Goal: Task Accomplishment & Management: Complete application form

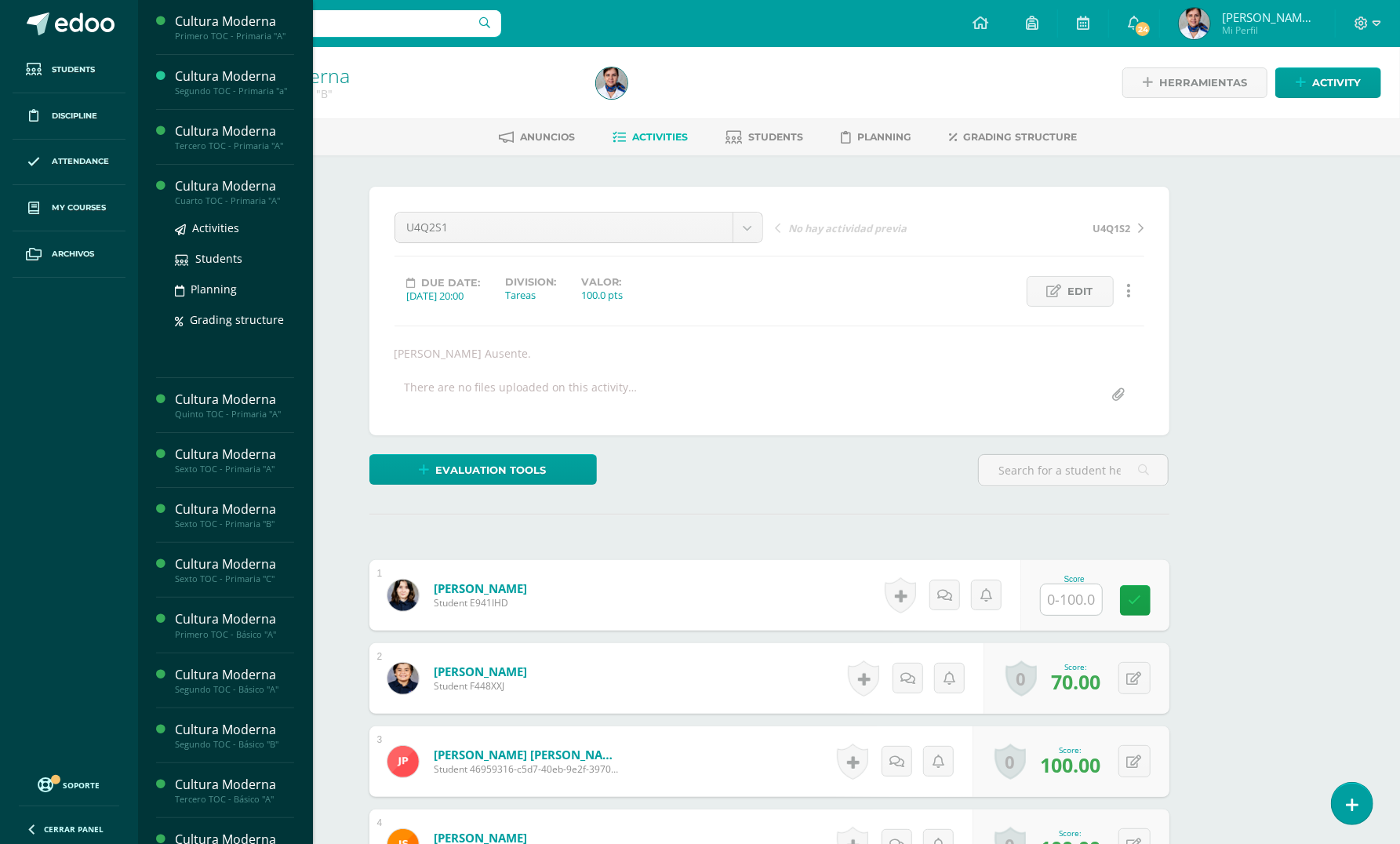
click at [205, 186] on div "Cultura Moderna" at bounding box center [234, 186] width 119 height 18
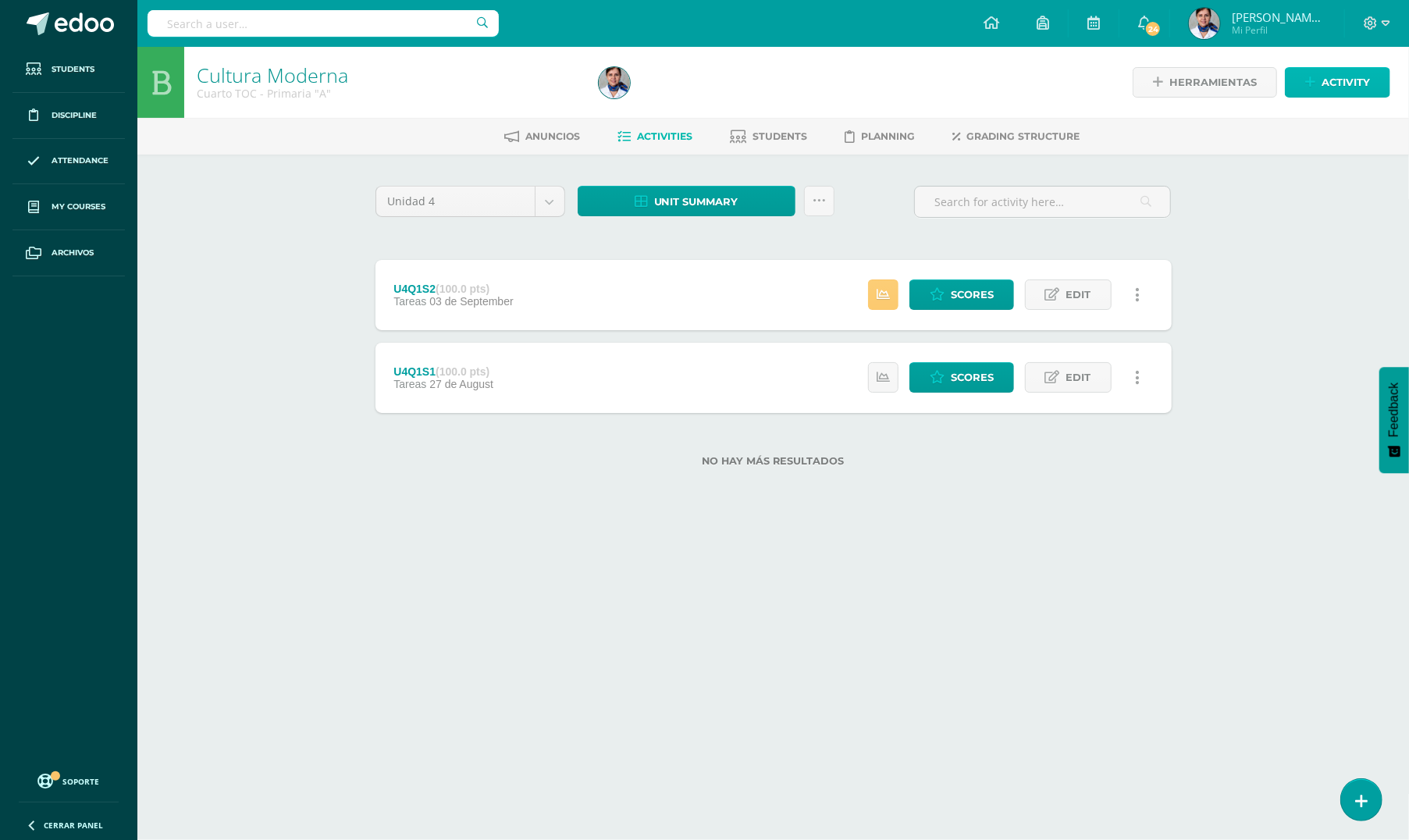
click at [1345, 73] on span "Activity" at bounding box center [1345, 82] width 48 height 29
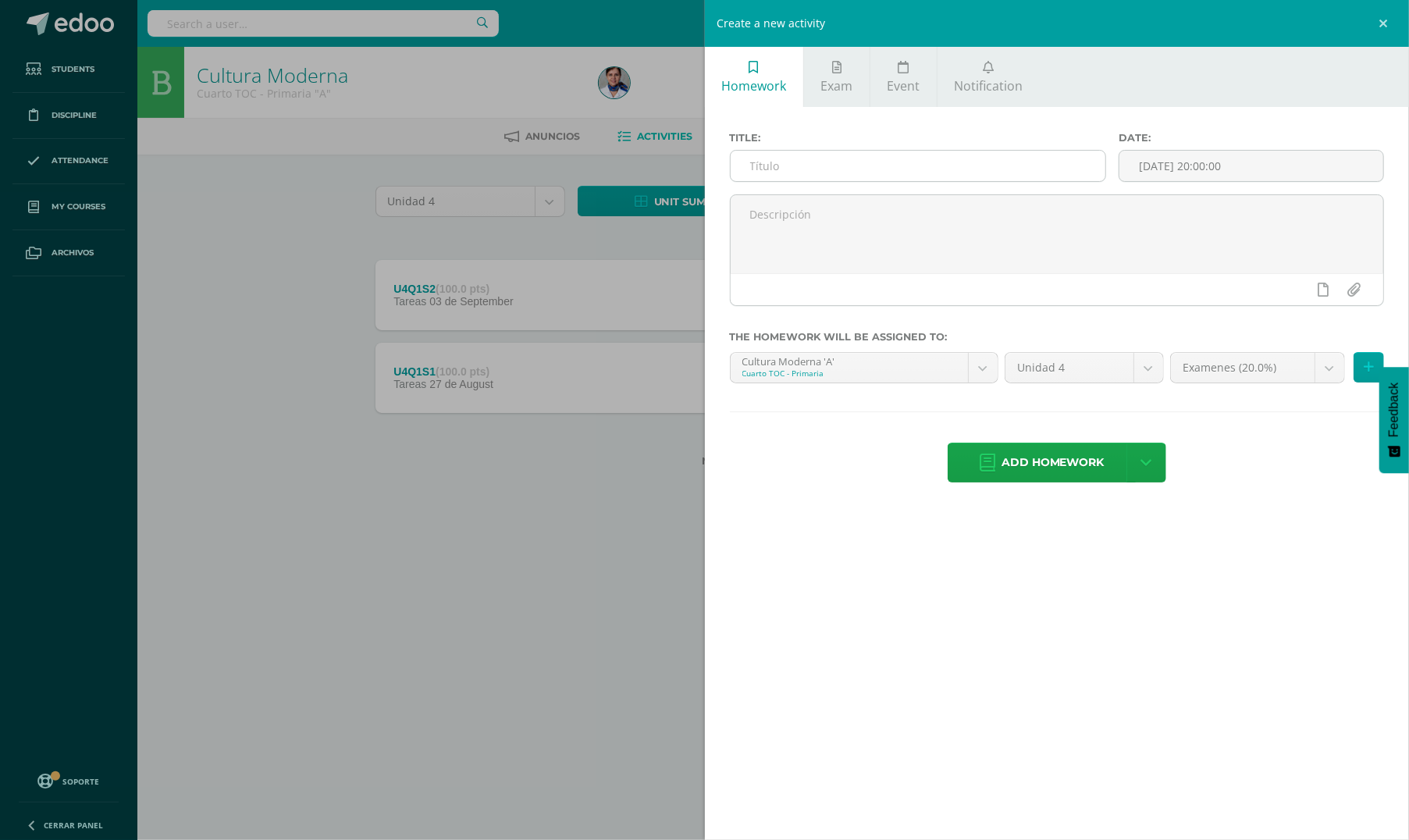
click at [1013, 157] on input "text" at bounding box center [918, 166] width 374 height 31
click at [843, 165] on input "text" at bounding box center [918, 166] width 374 height 31
click at [1332, 371] on body "Students Discipline Attendance My courses Archivos Soporte Help Reportar un pro…" at bounding box center [704, 258] width 1409 height 516
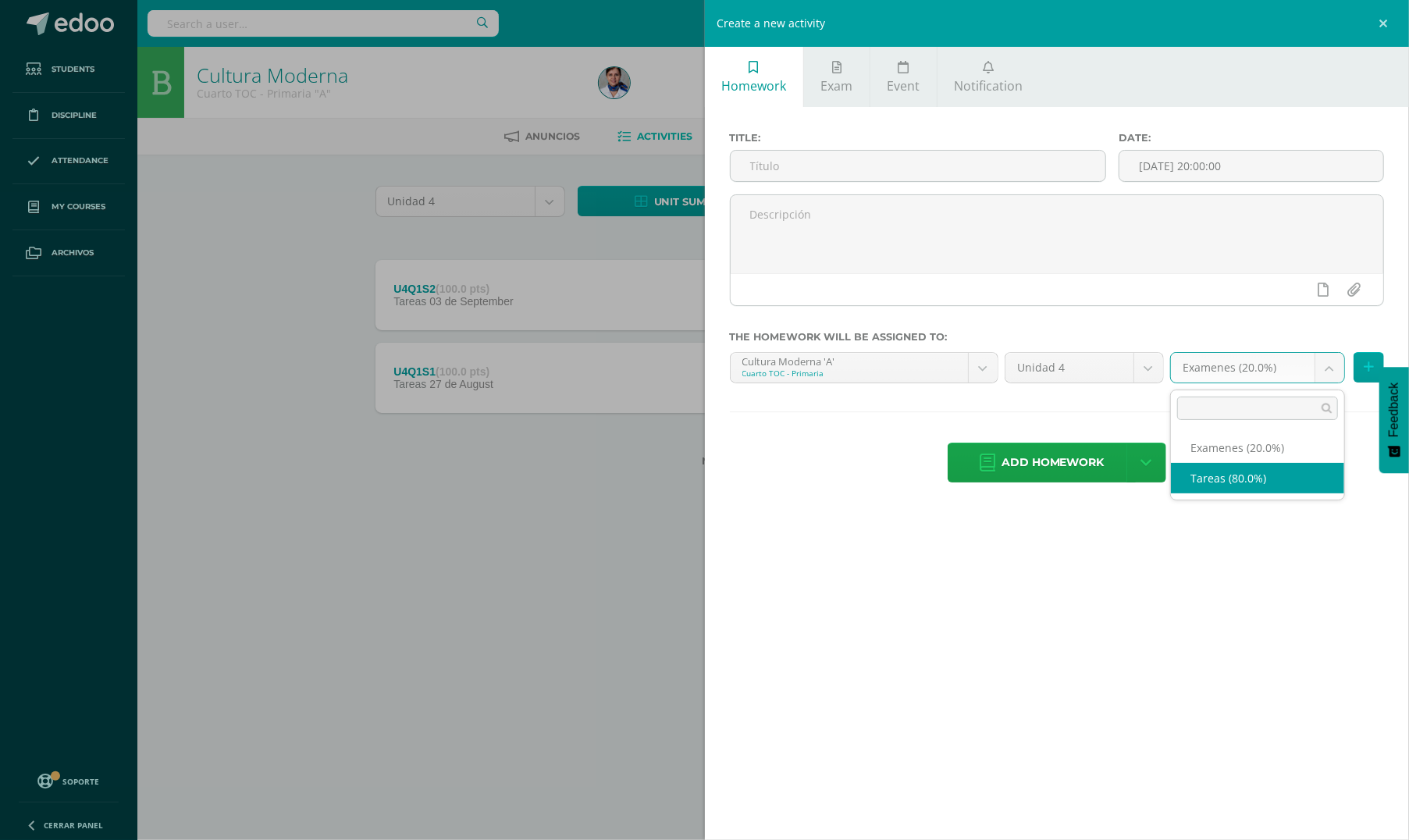
select select "134216"
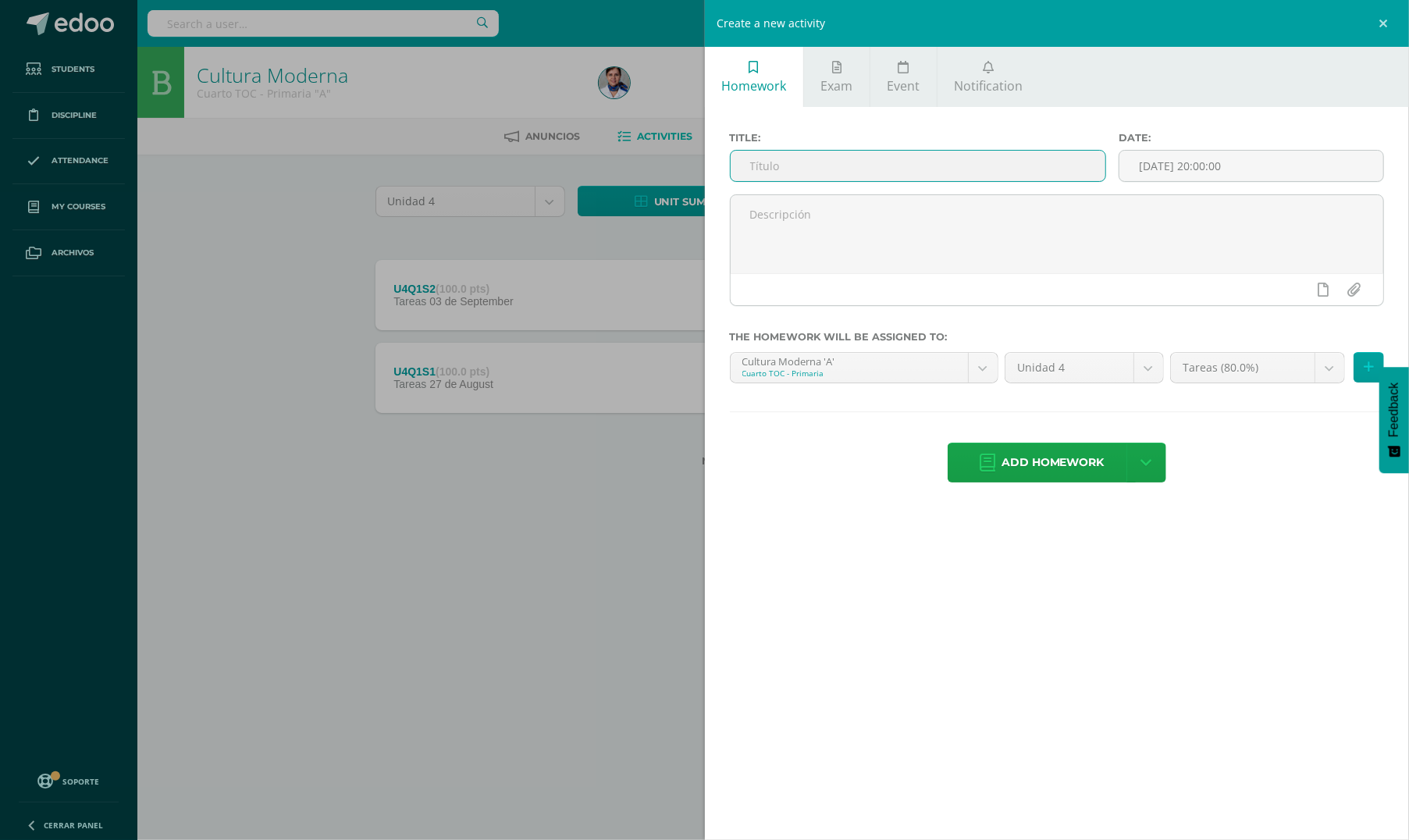
click at [950, 166] on input "text" at bounding box center [918, 166] width 374 height 31
type input "U4Q2S1"
click at [1069, 470] on span "Add homework" at bounding box center [1053, 462] width 103 height 38
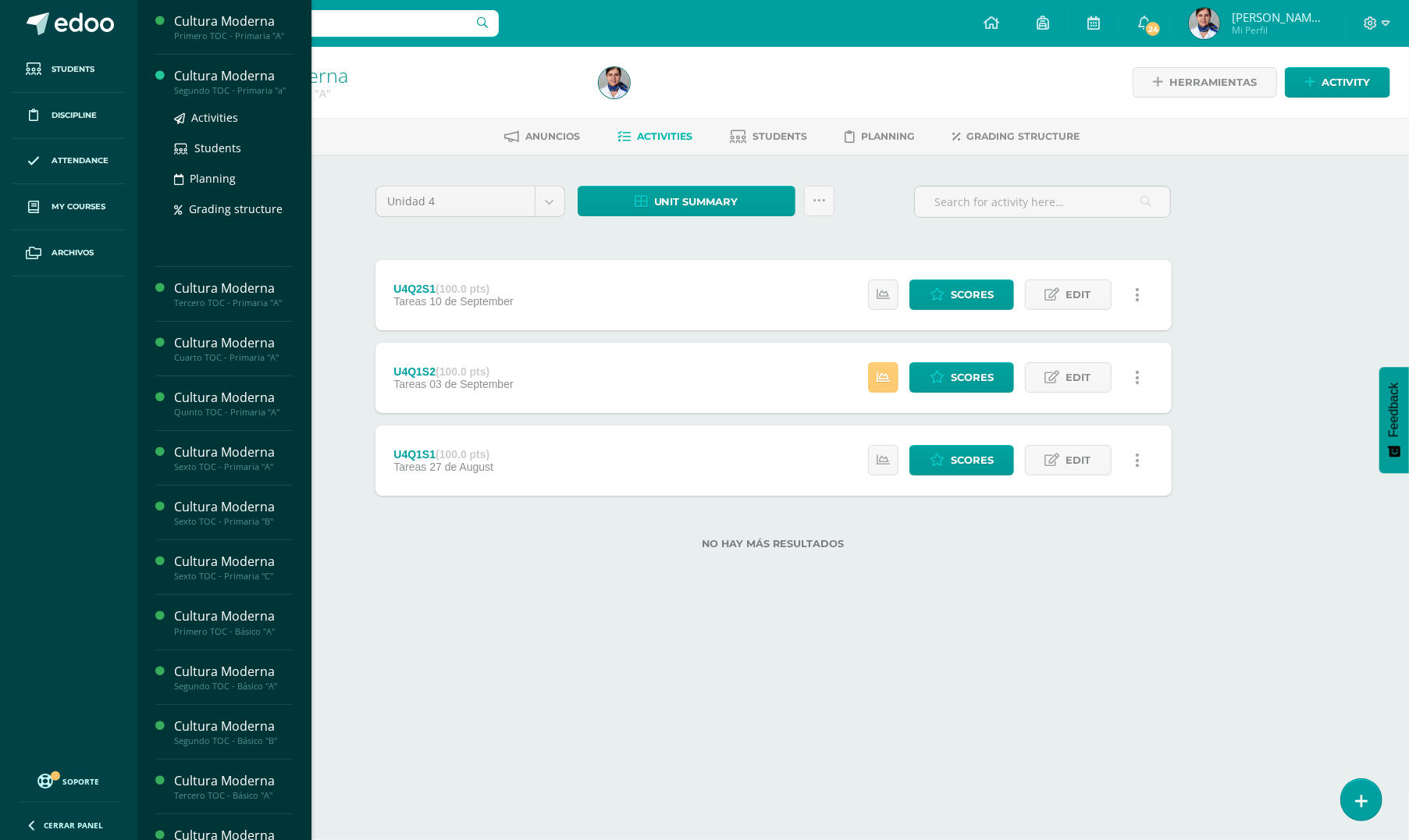
click at [182, 77] on div "Cultura Moderna" at bounding box center [233, 76] width 119 height 18
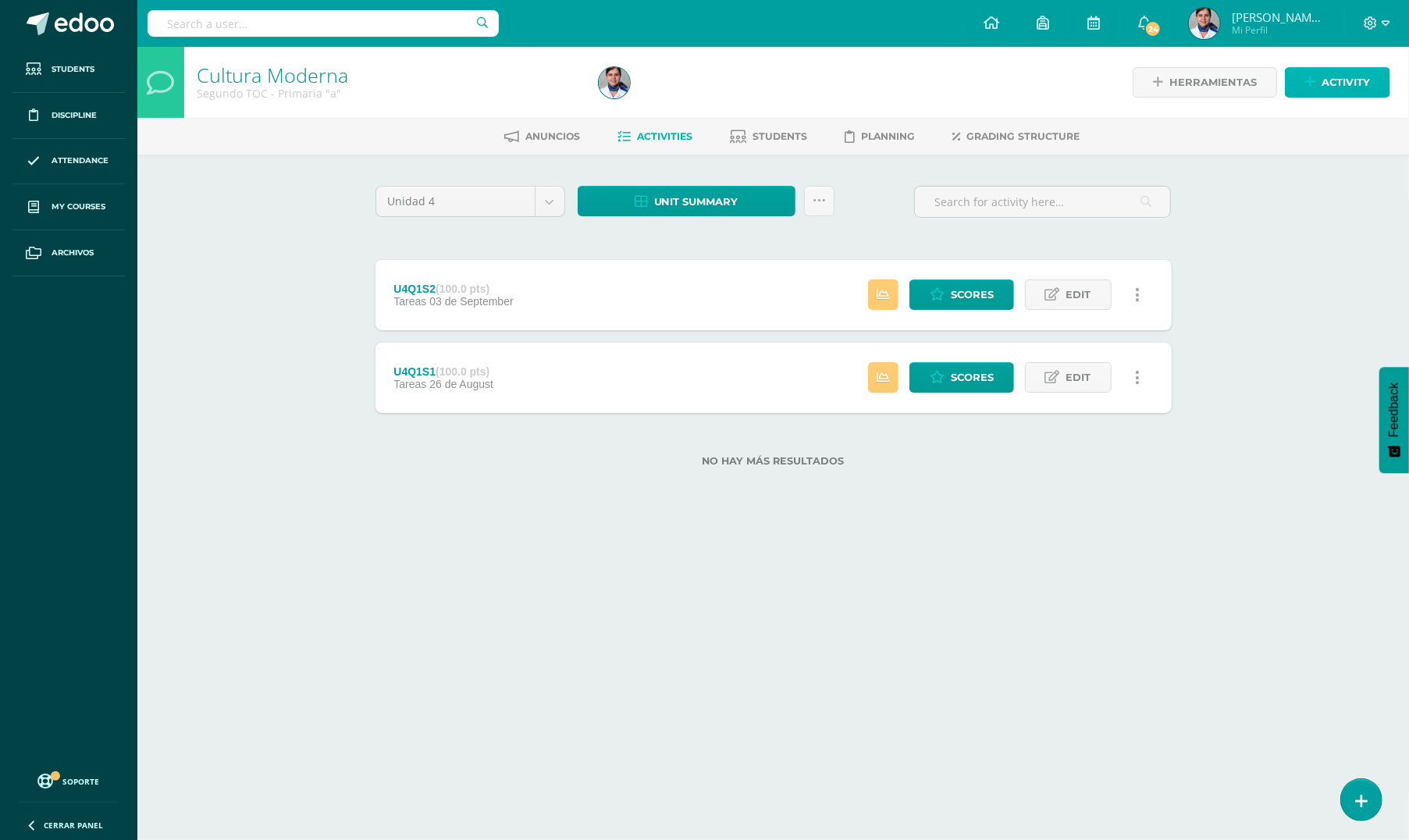
click at [1346, 88] on span "Activity" at bounding box center [1345, 82] width 48 height 29
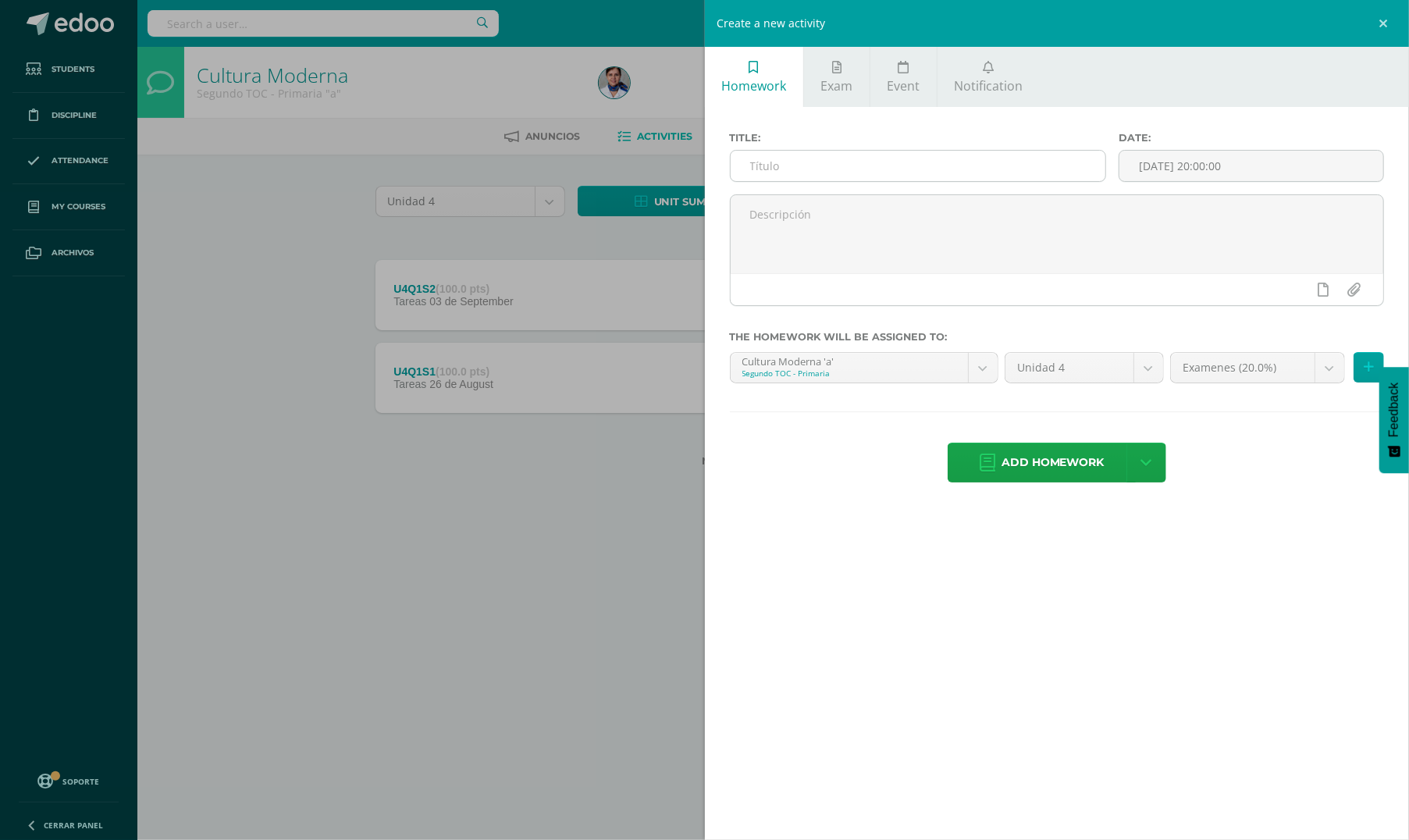
click at [827, 163] on input "text" at bounding box center [918, 166] width 374 height 31
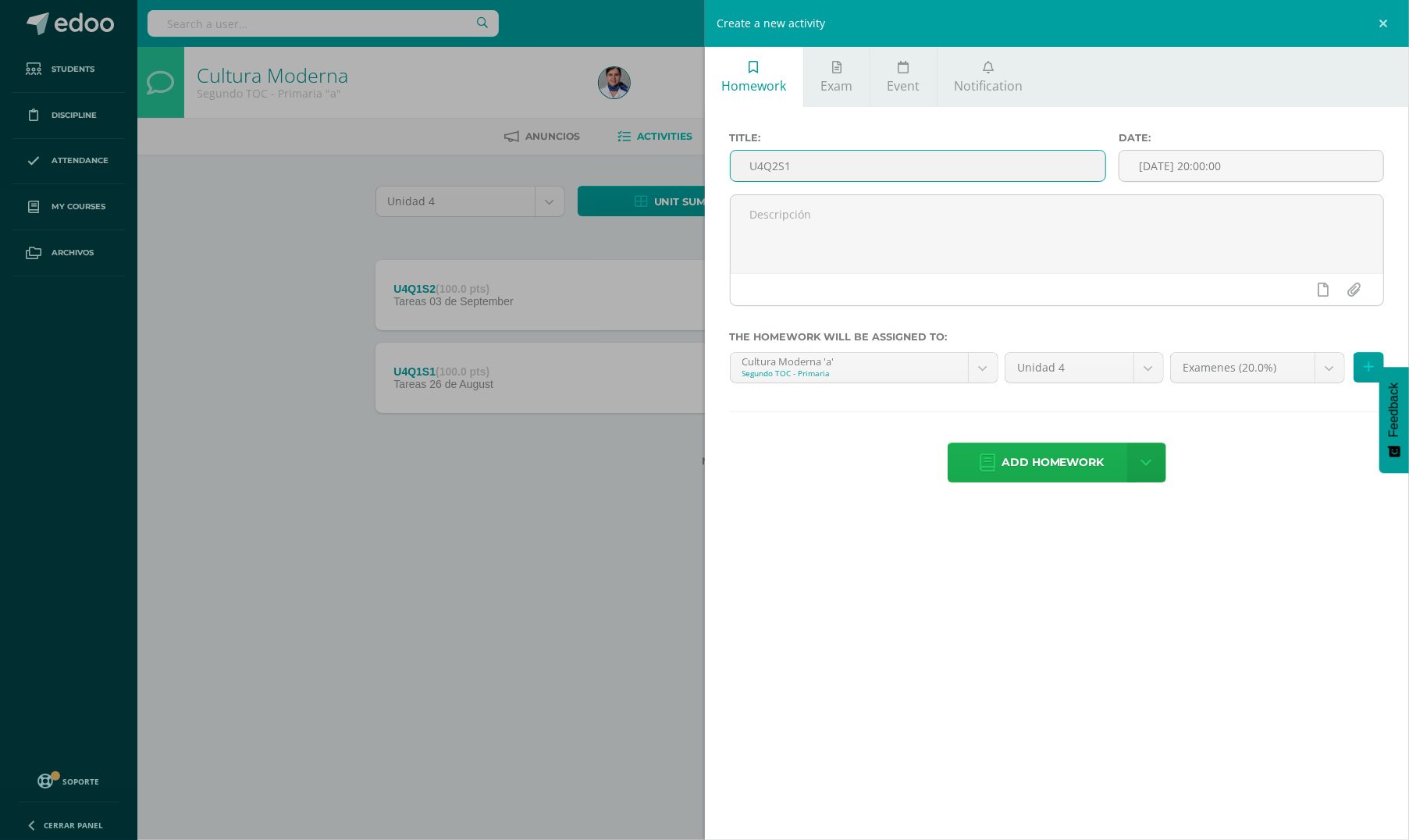
type input "U4Q2S1"
click at [1097, 458] on span "Add homework" at bounding box center [1053, 462] width 103 height 38
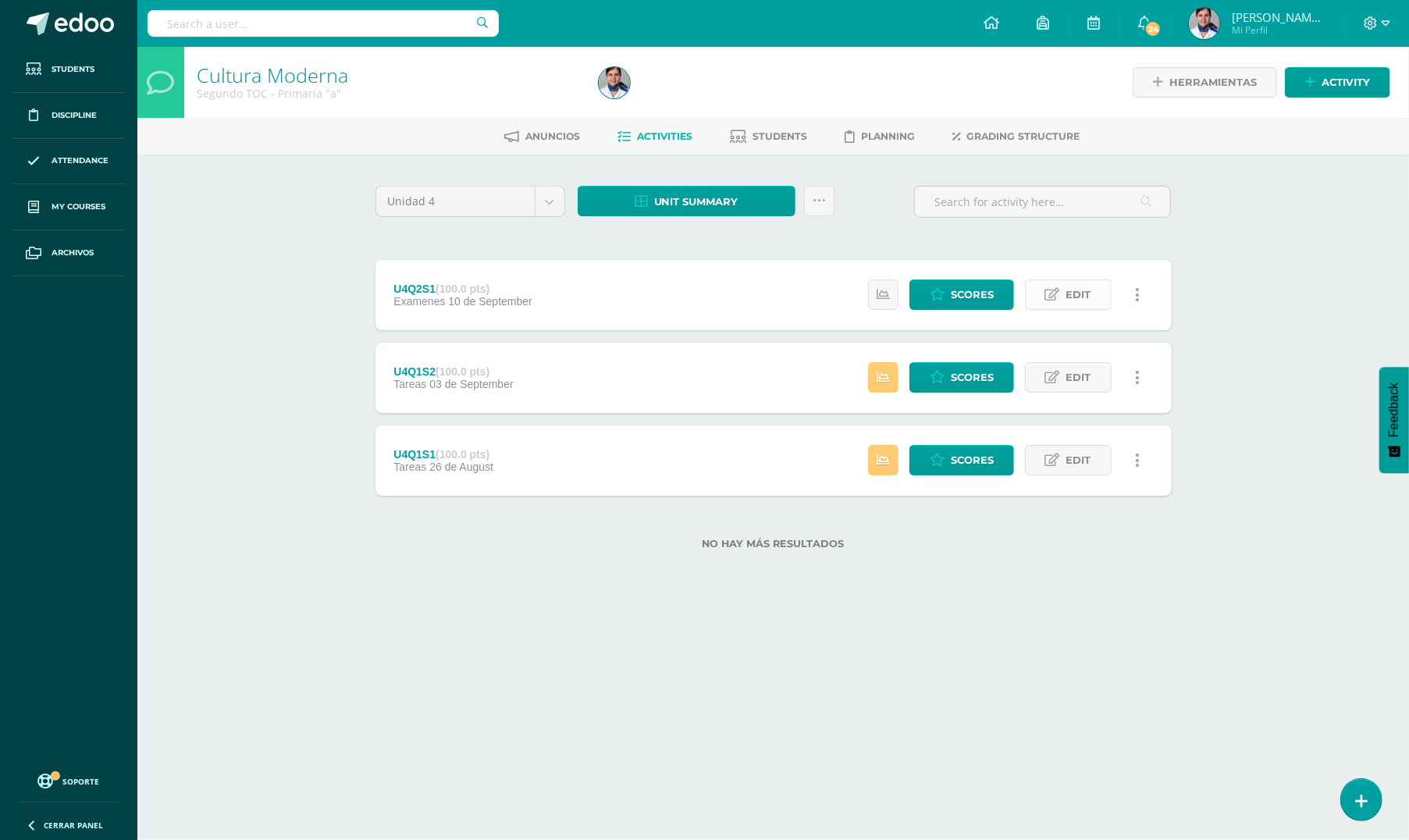
click at [1076, 296] on span "Edit" at bounding box center [1078, 295] width 25 height 29
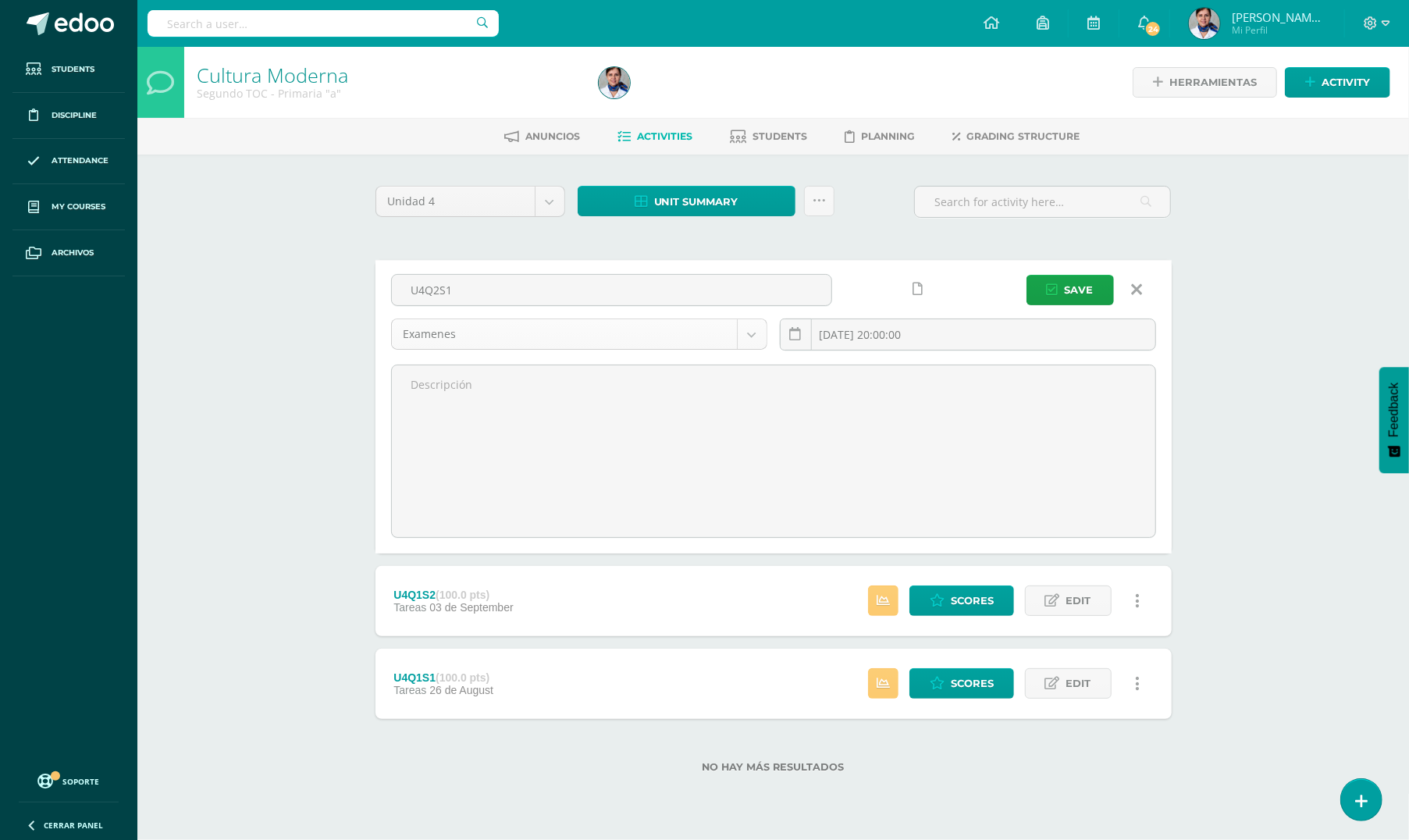
click at [747, 332] on body "Homework successfully assigned Students Discipline Attendance My courses Archiv…" at bounding box center [704, 411] width 1409 height 822
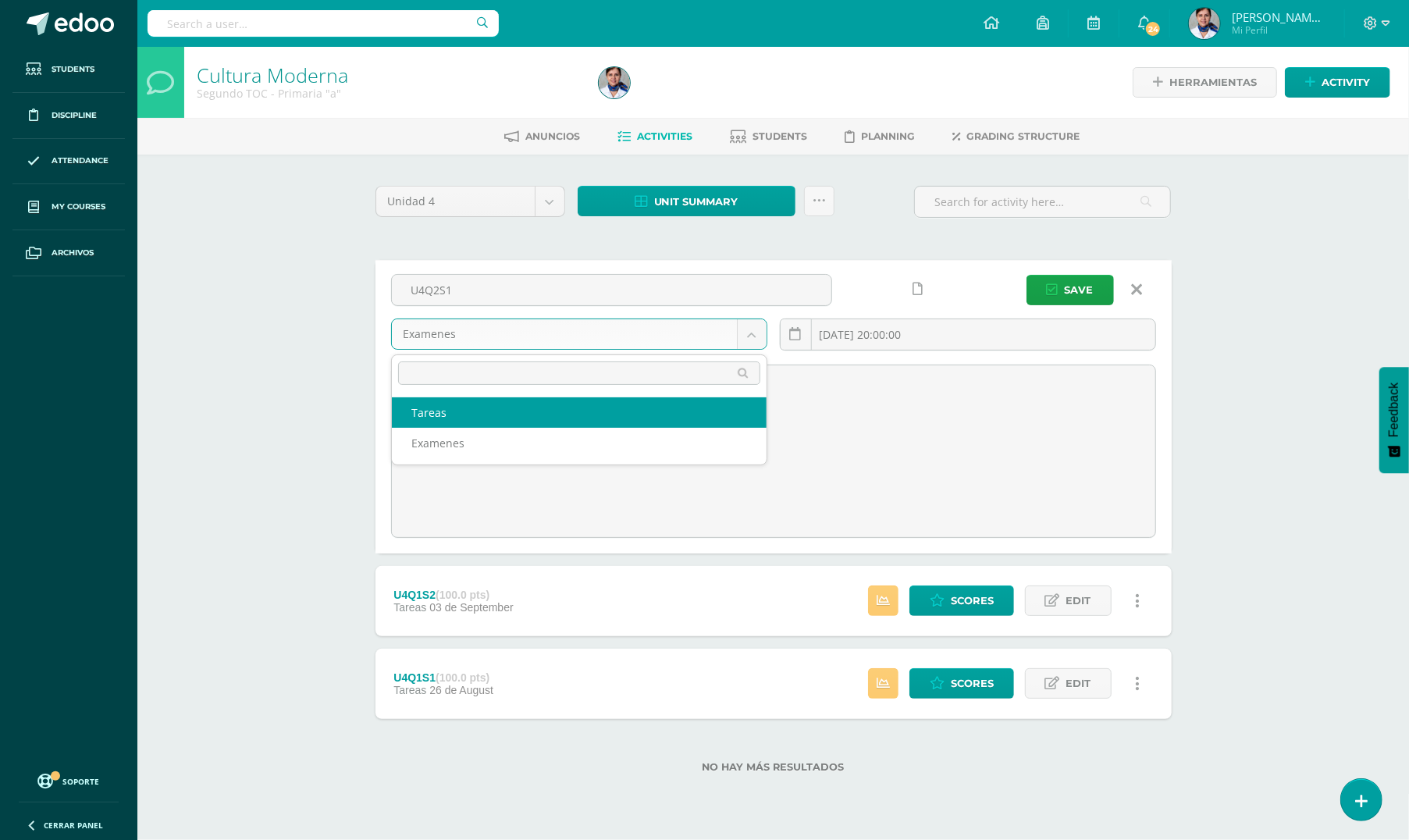
select select "130136"
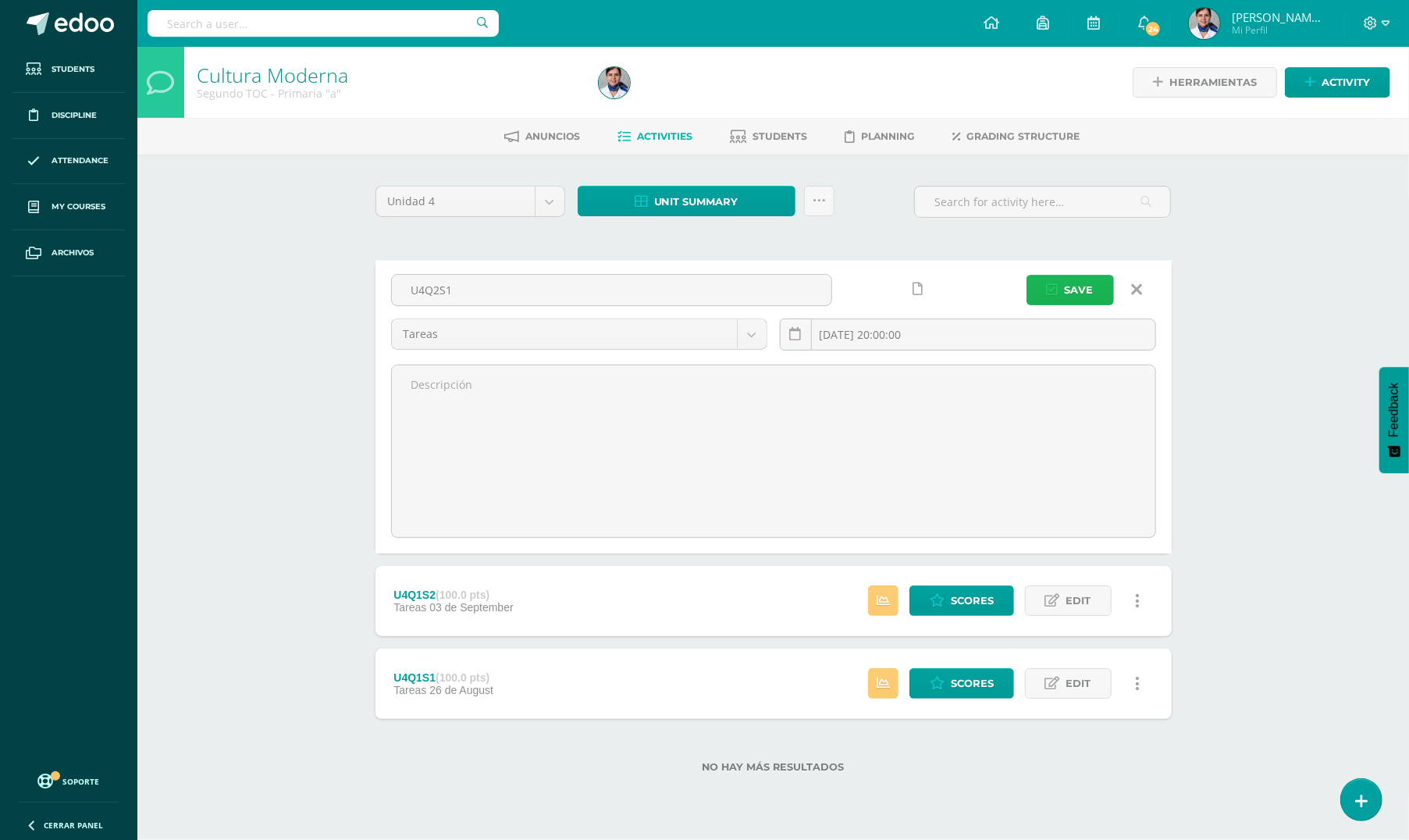
click at [1085, 290] on span "Save" at bounding box center [1079, 290] width 29 height 29
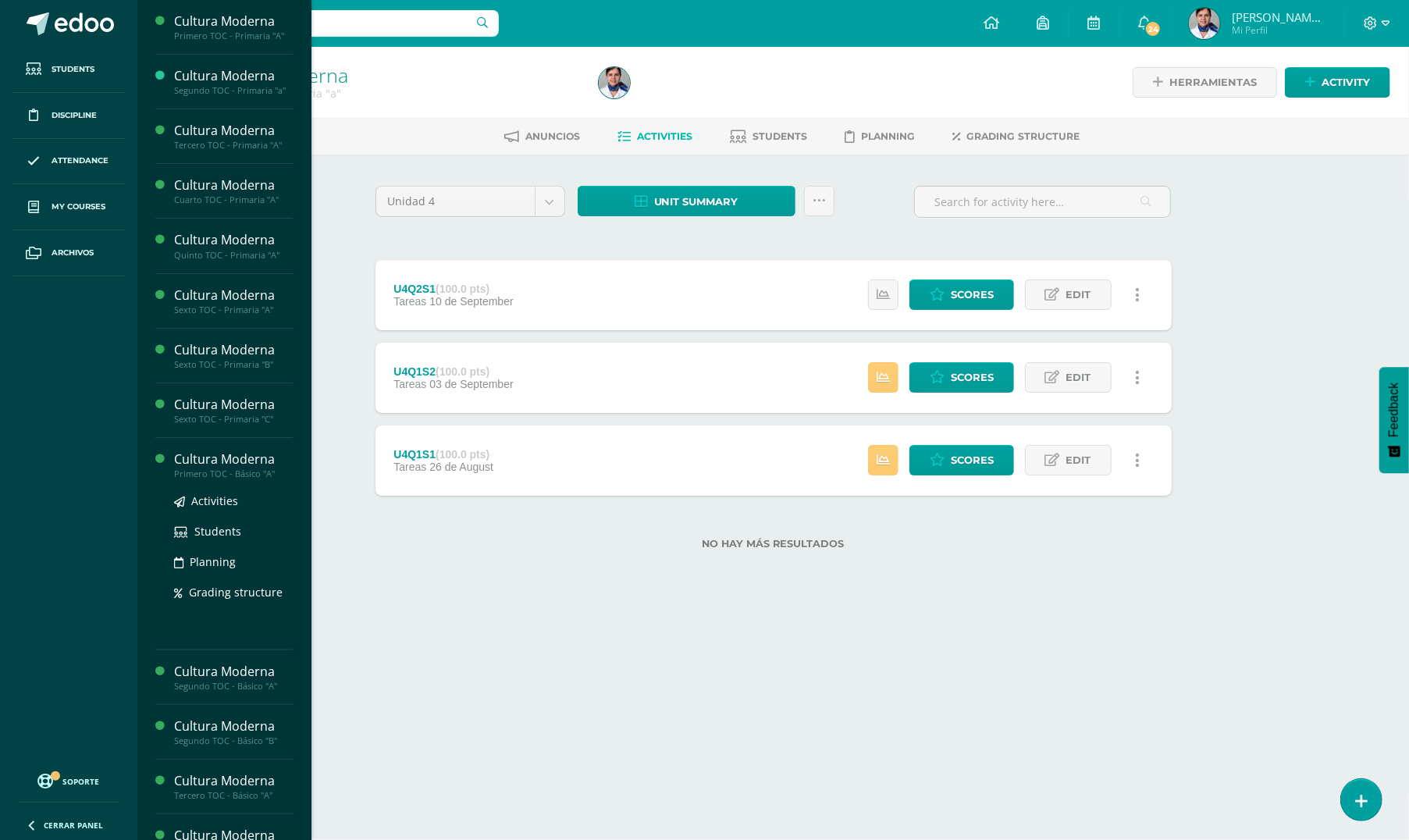
click at [244, 463] on div "Cultura Moderna" at bounding box center [233, 459] width 119 height 18
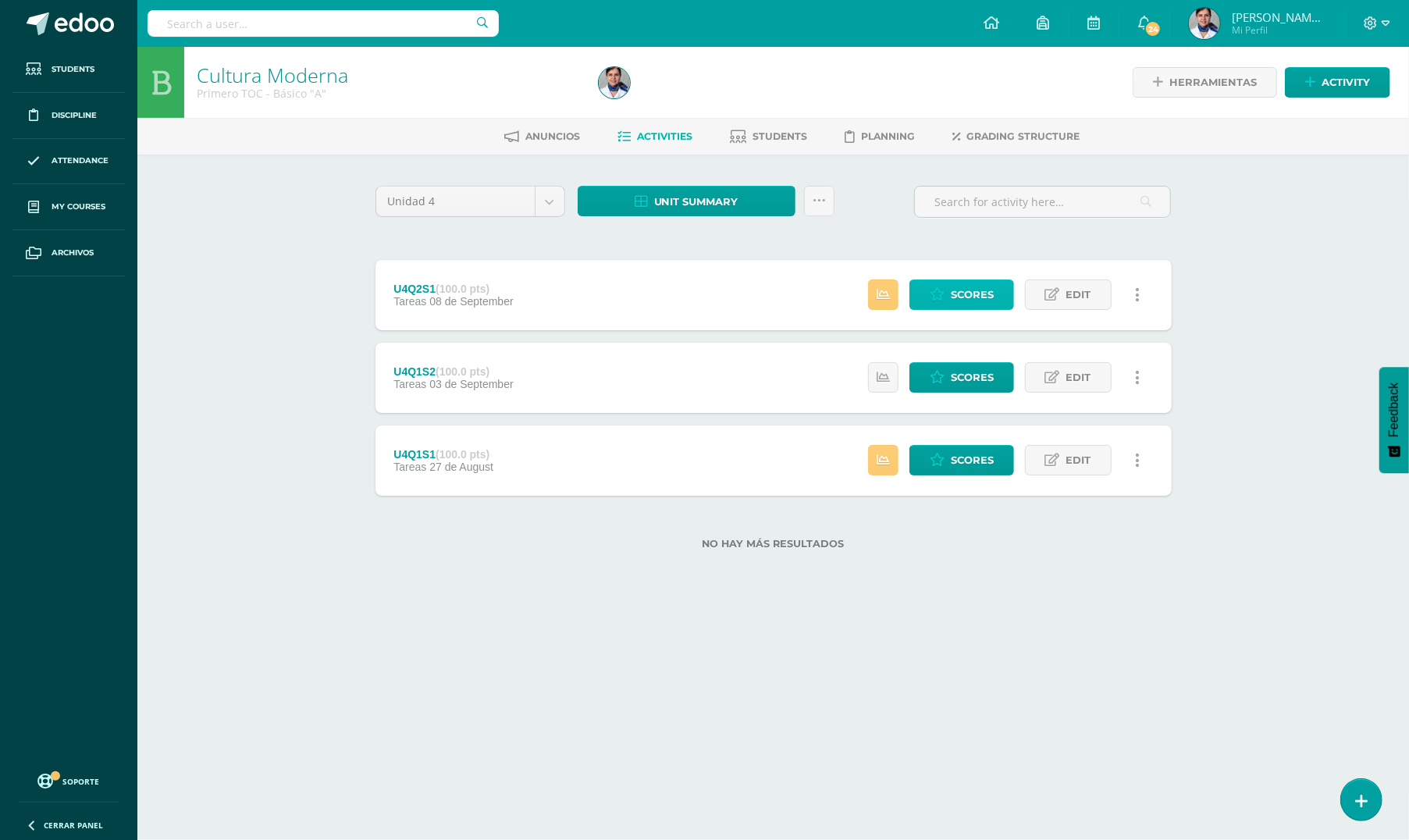
click at [947, 303] on link "Scores" at bounding box center [962, 295] width 105 height 31
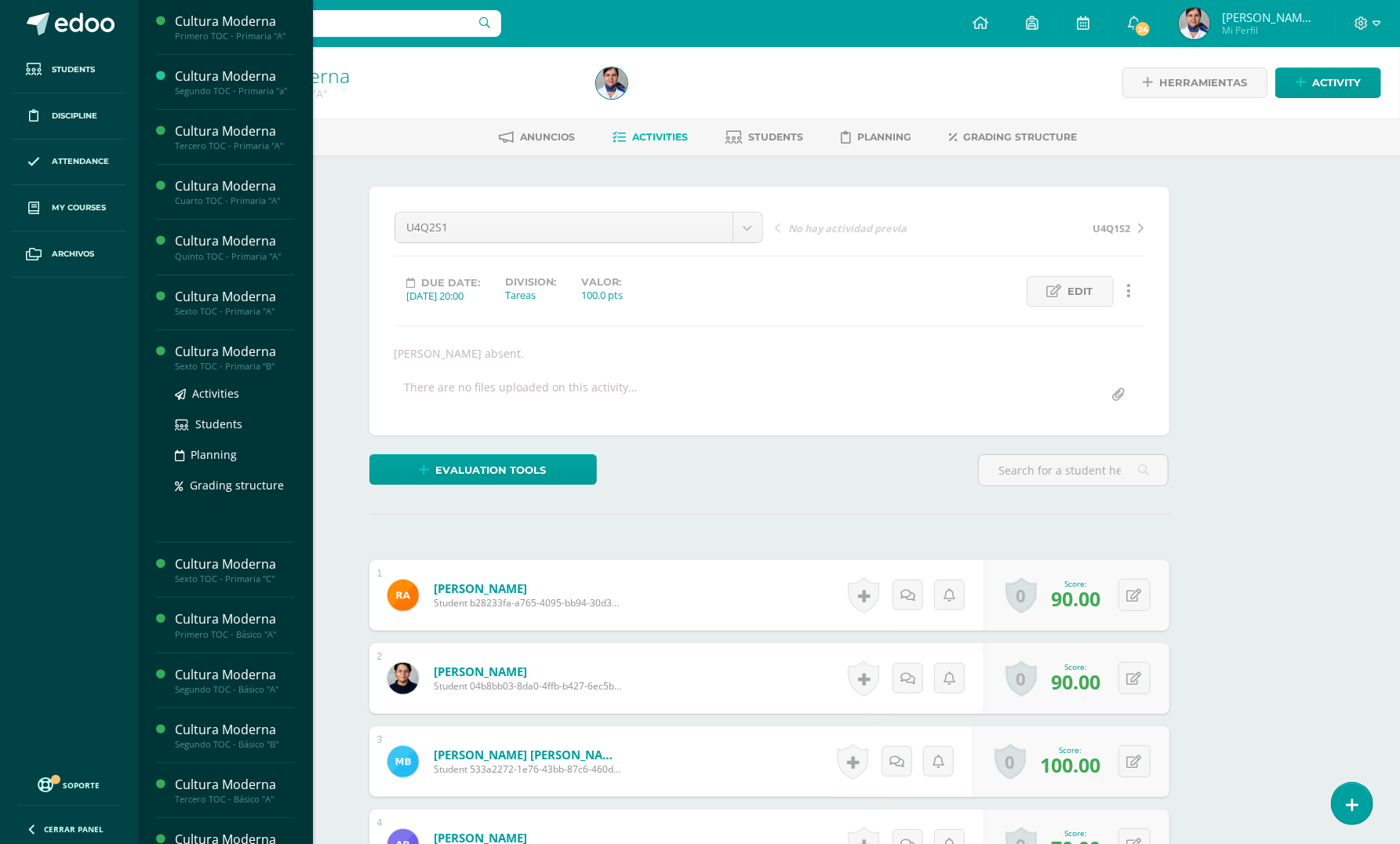
click at [247, 352] on div "Cultura Moderna" at bounding box center [234, 352] width 119 height 18
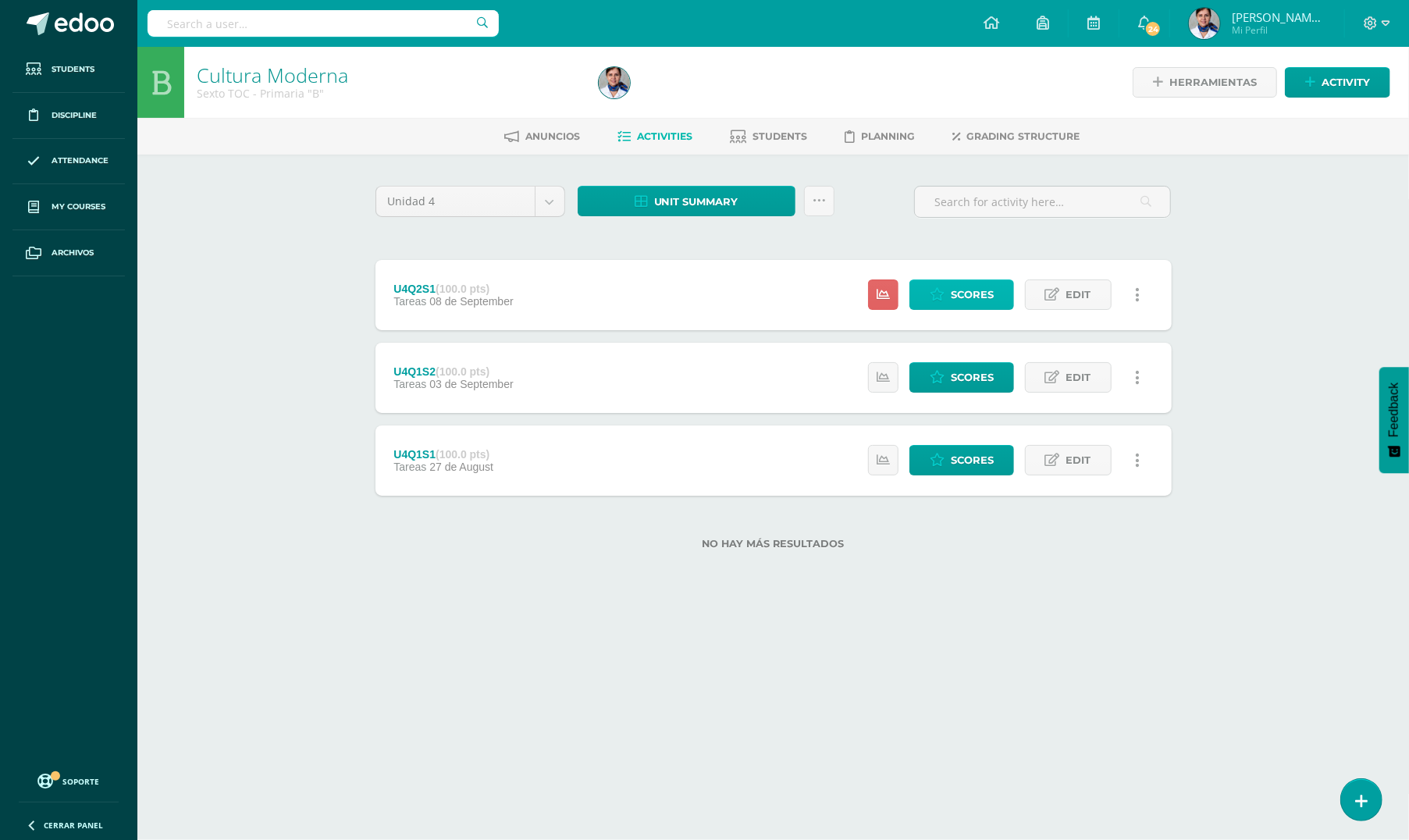
click at [964, 295] on span "Scores" at bounding box center [972, 295] width 43 height 29
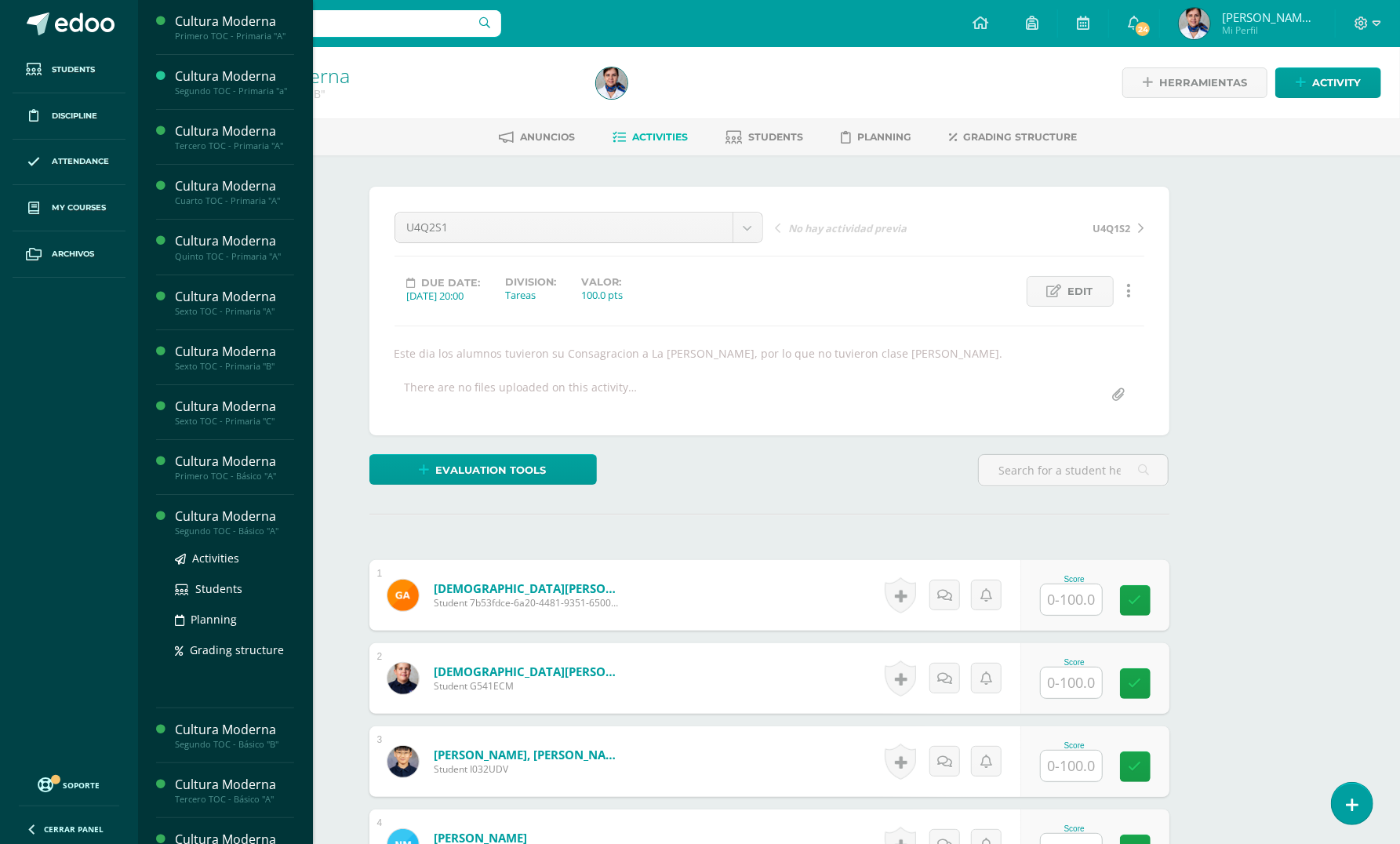
click at [248, 512] on div "Cultura Moderna" at bounding box center [234, 516] width 119 height 18
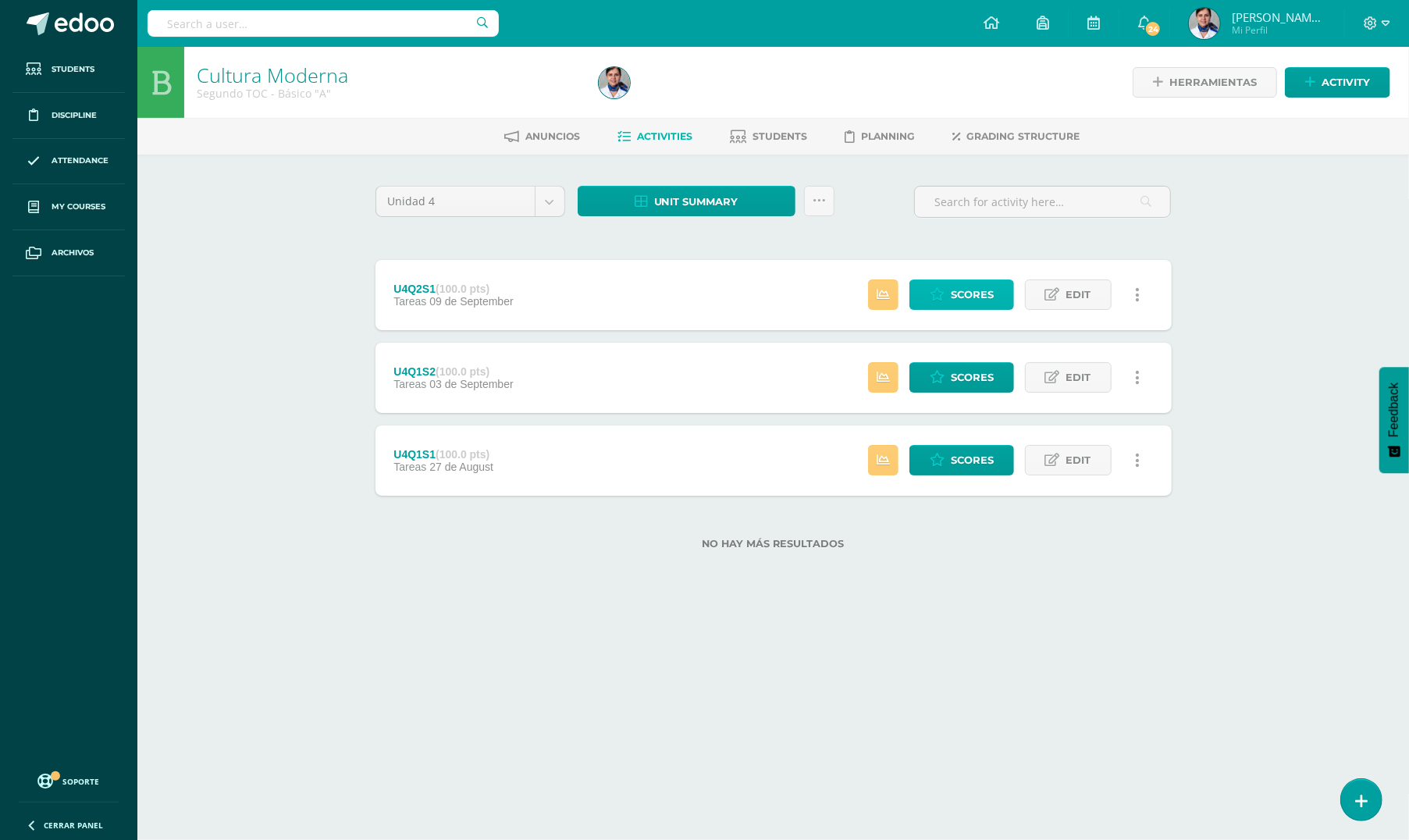
click at [957, 300] on span "Scores" at bounding box center [972, 295] width 43 height 29
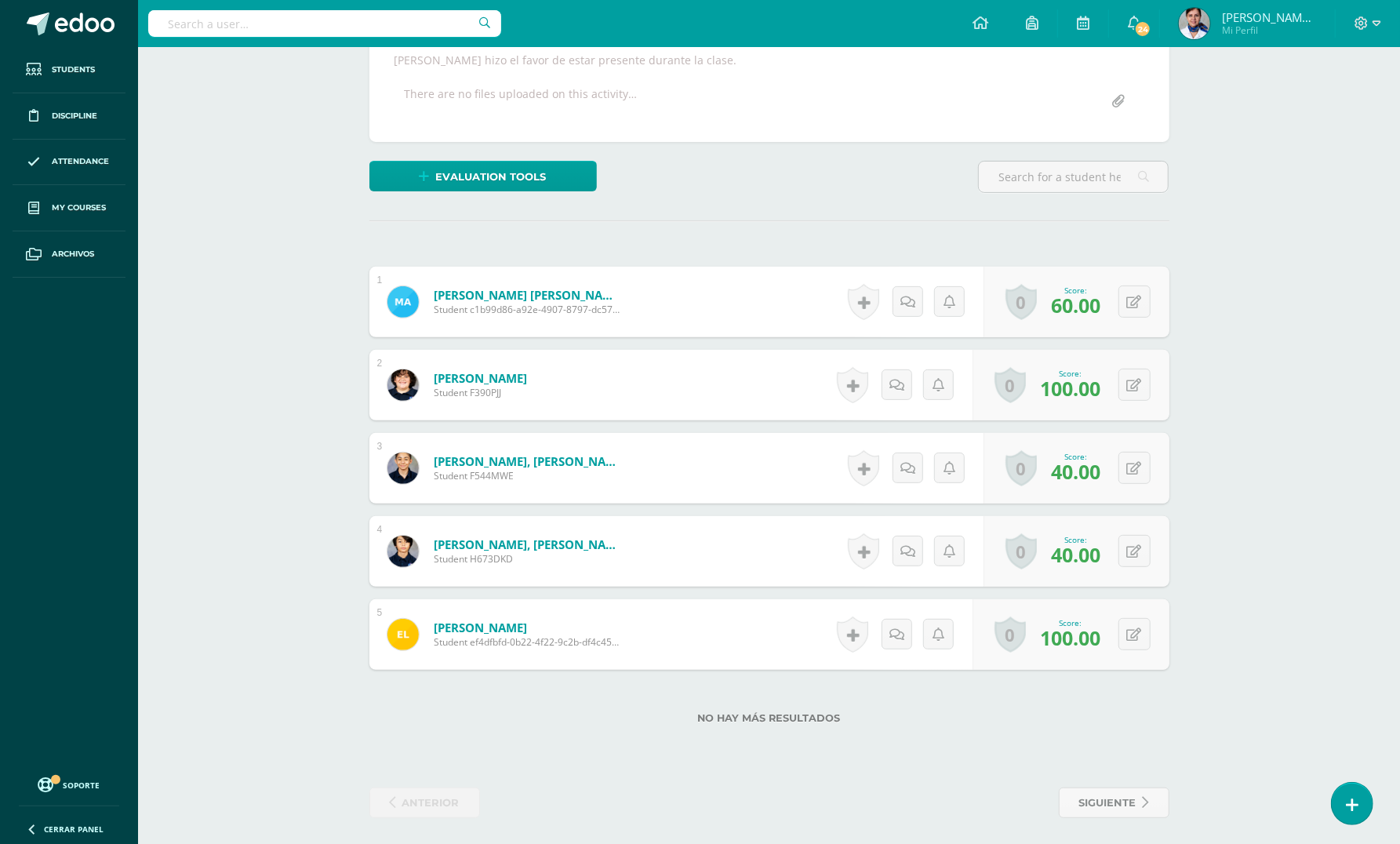
scroll to position [298, 0]
